Goal: Navigation & Orientation: Find specific page/section

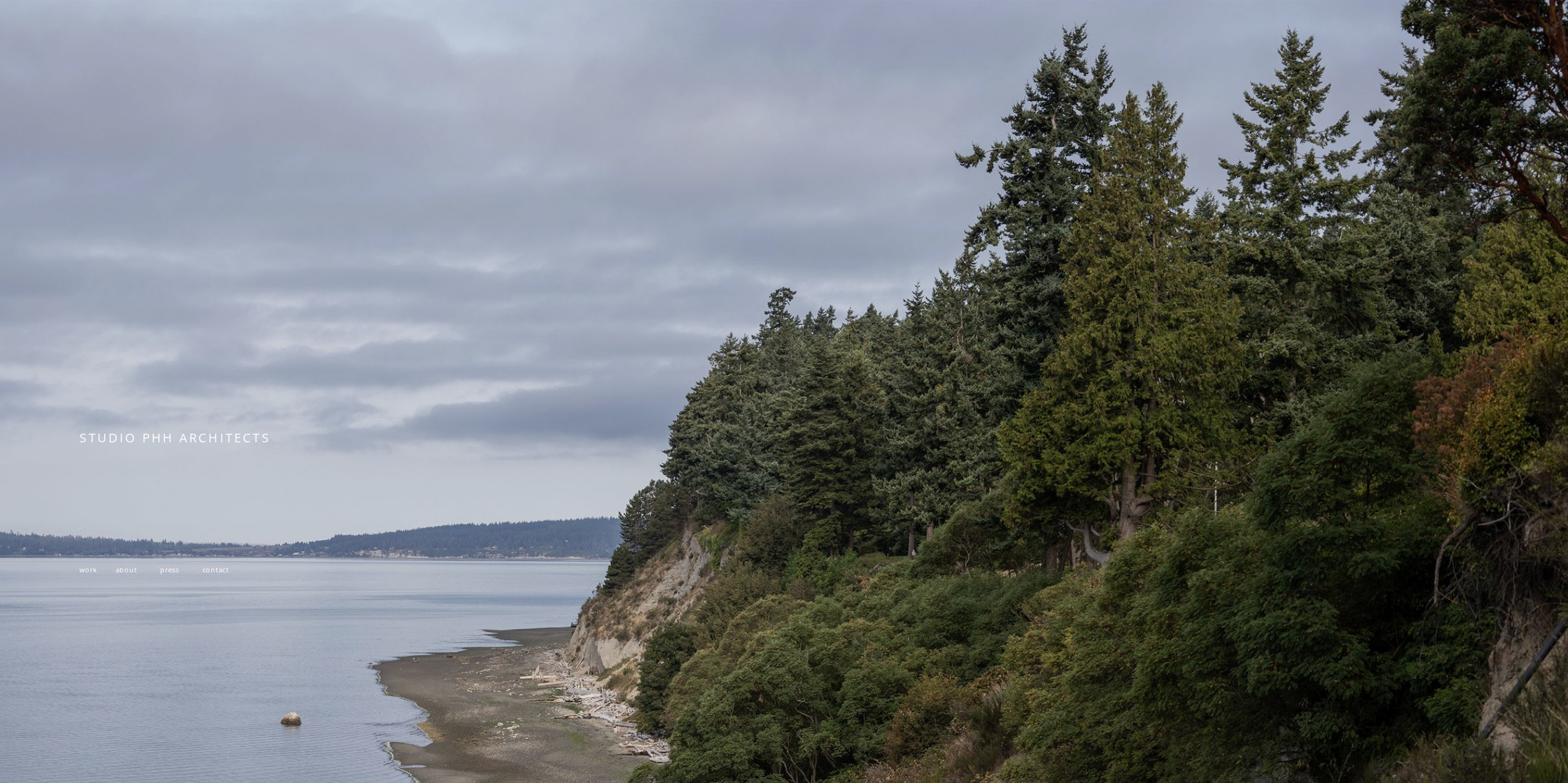
click at [83, 574] on span "work" at bounding box center [88, 569] width 17 height 9
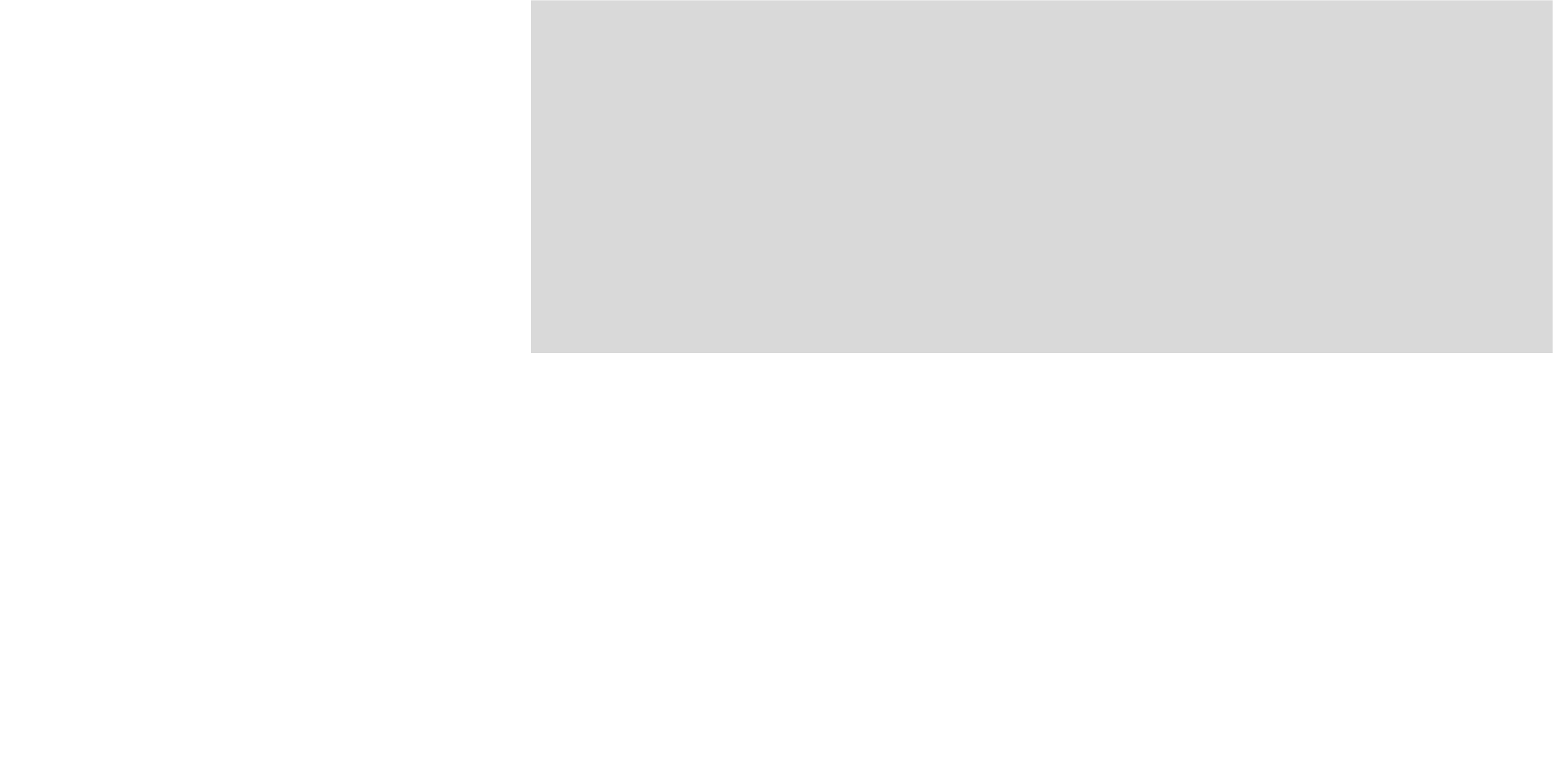
scroll to position [1664, 0]
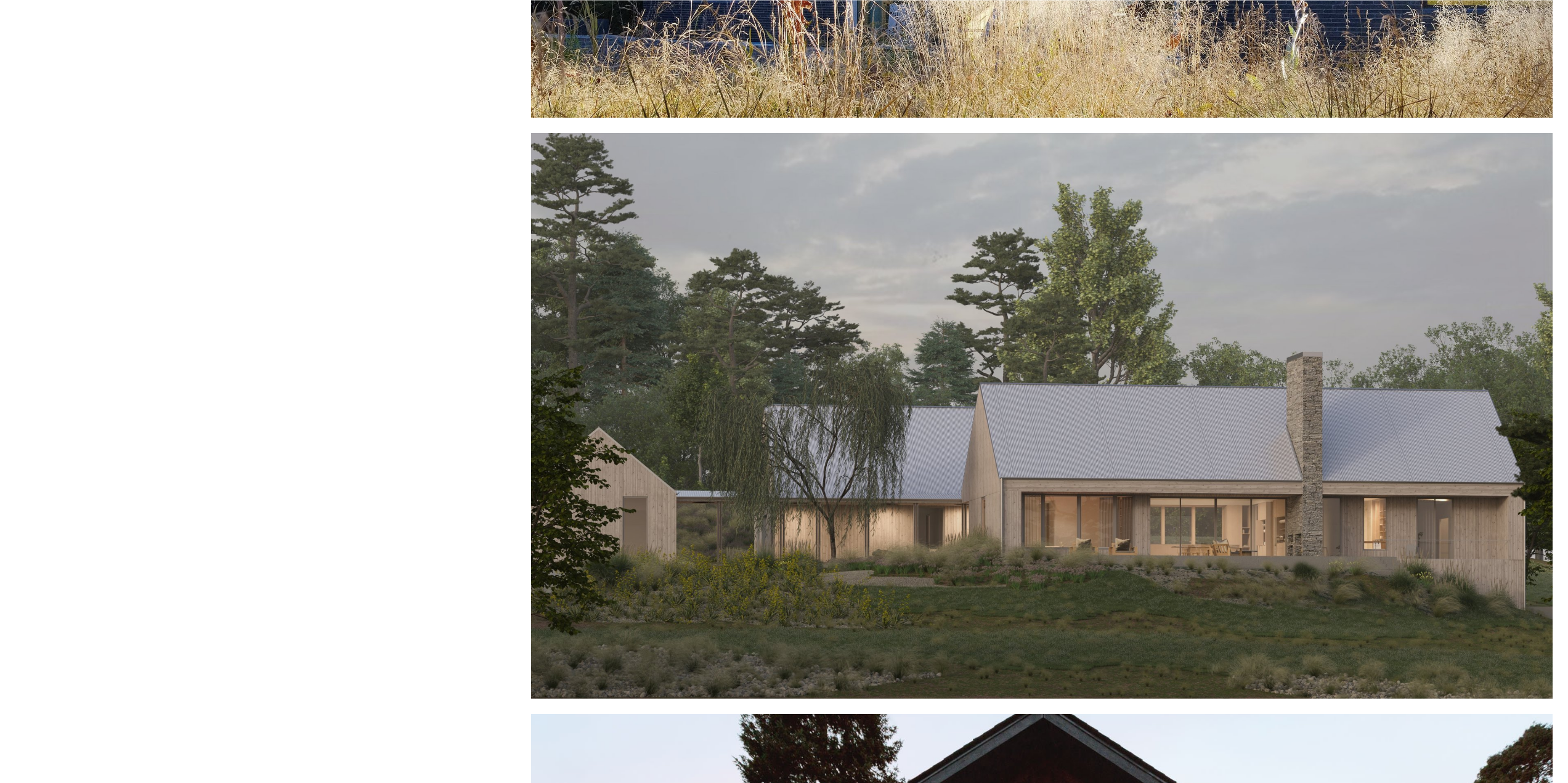
click at [912, 546] on div at bounding box center [1041, 416] width 1022 height 566
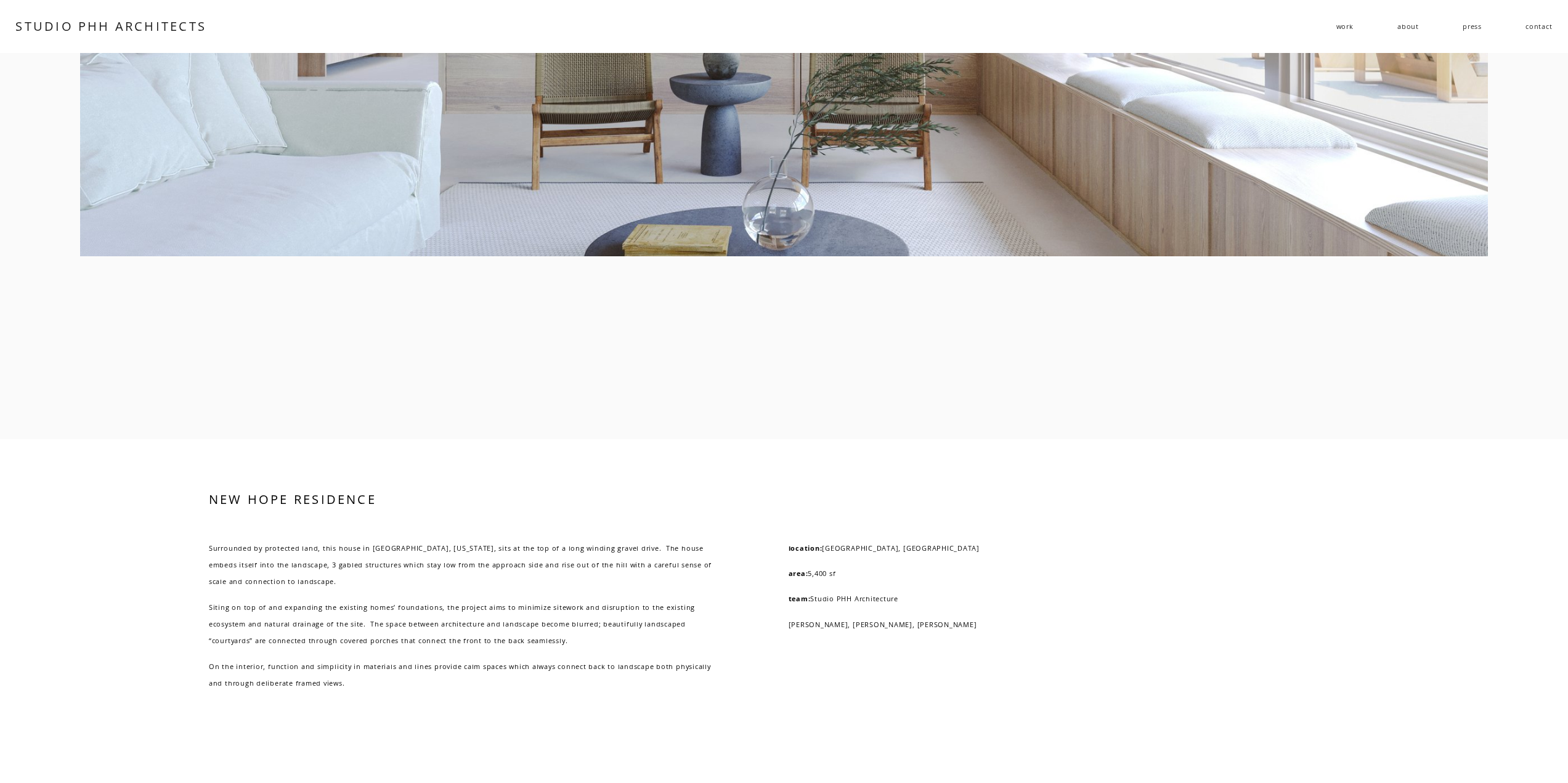
scroll to position [3951, 0]
